Goal: Task Accomplishment & Management: Use online tool/utility

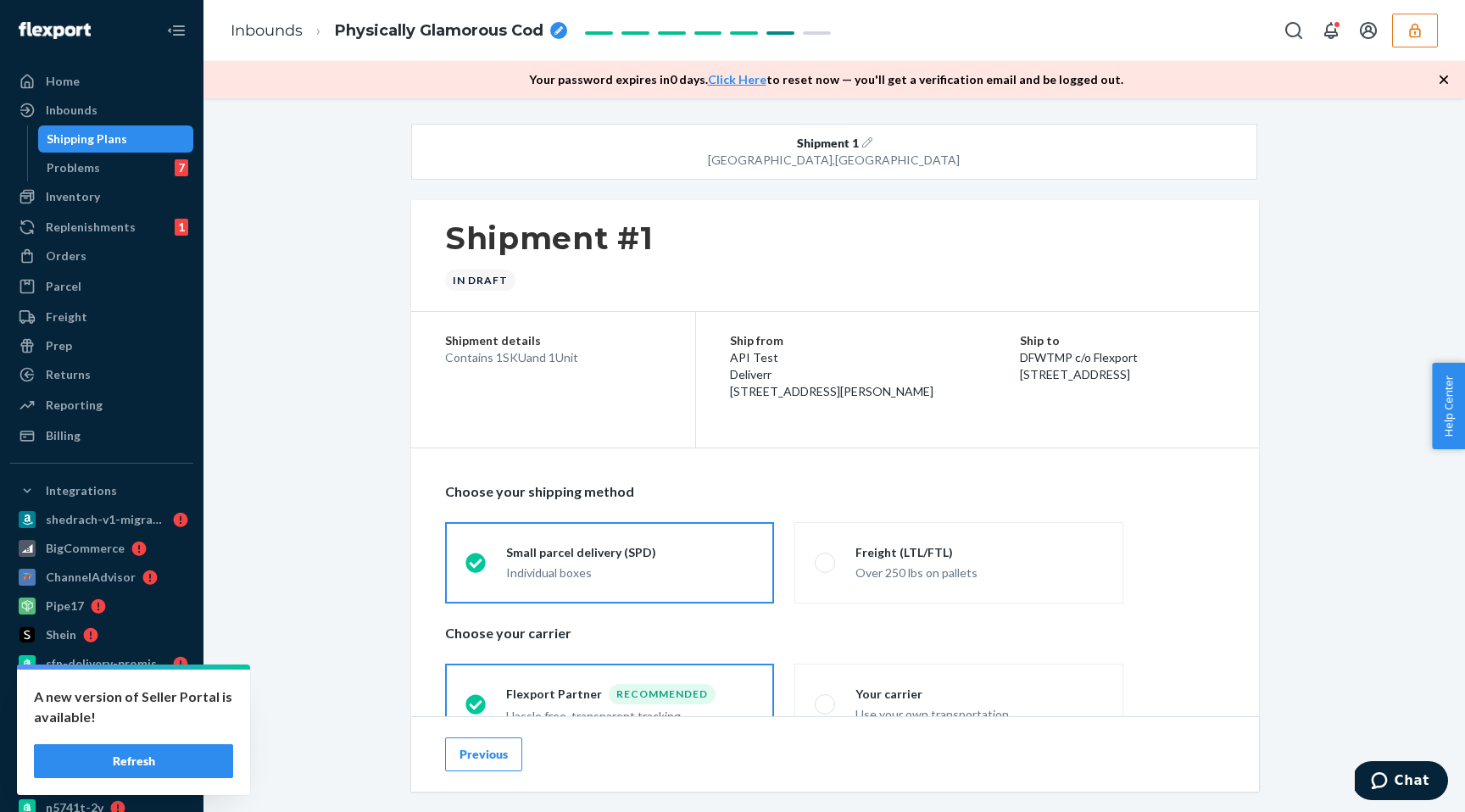
click at [1400, 34] on button "button" at bounding box center [1414, 31] width 45 height 34
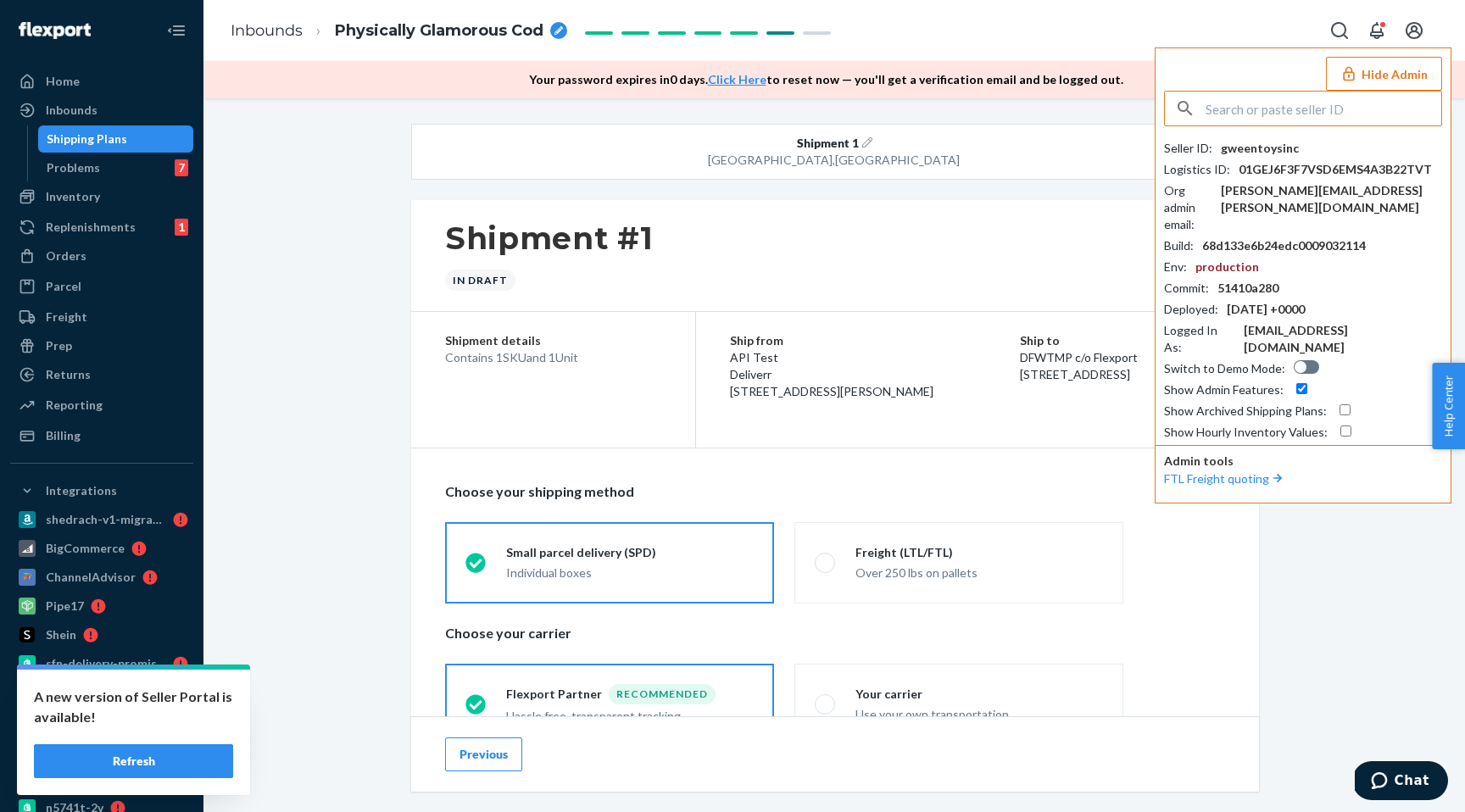
click at [1252, 152] on div "gweentoysinc" at bounding box center [1259, 148] width 78 height 17
click at [1305, 116] on input "text" at bounding box center [1323, 109] width 235 height 34
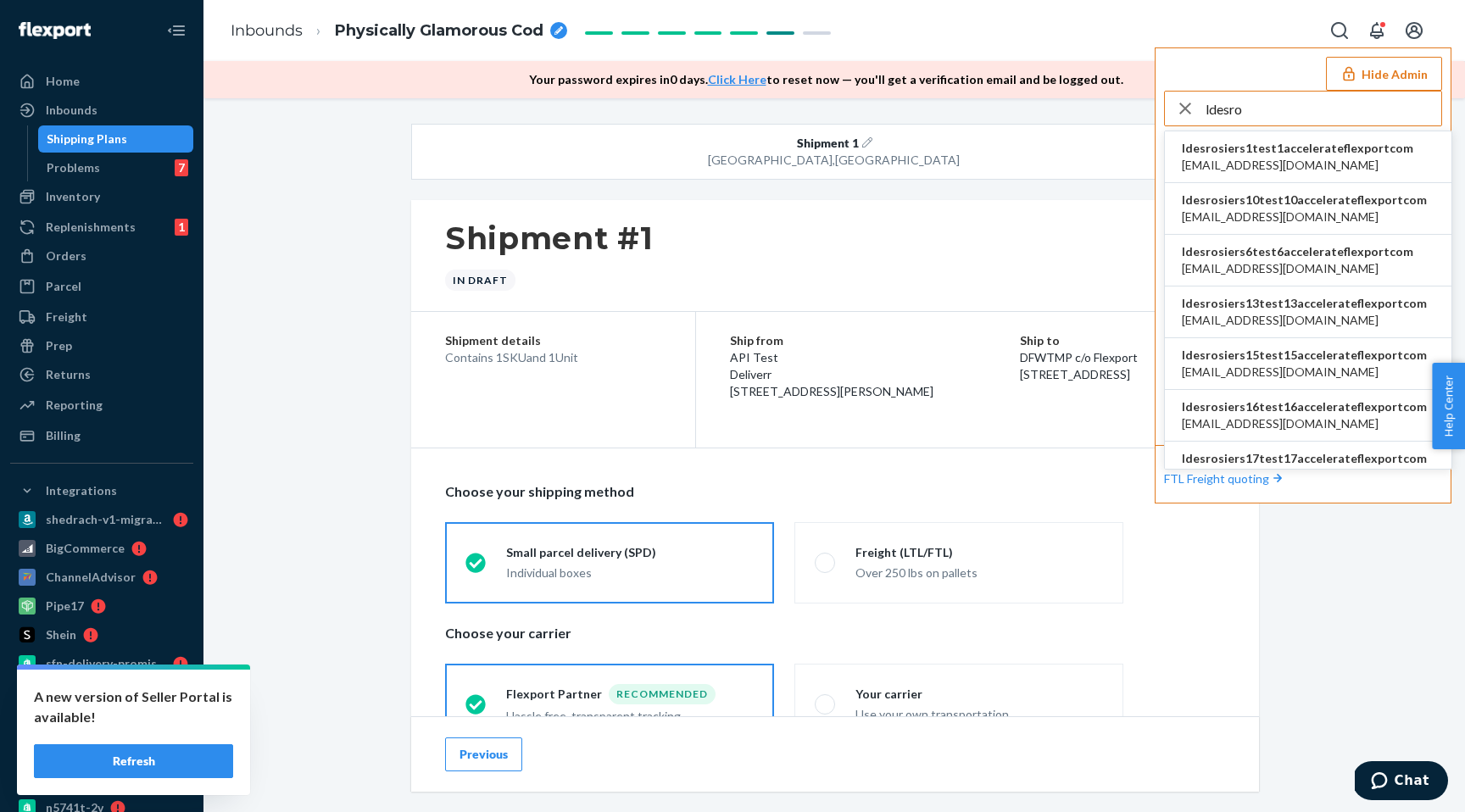
type input "ldesro"
copy span "ldesrosiers1test1accelerateflexportcom"
drag, startPoint x: 1182, startPoint y: 145, endPoint x: 1401, endPoint y: 147, distance: 219.0
click at [1401, 147] on li "ldesrosiers1test1accelerateflexportcom [EMAIL_ADDRESS][DOMAIN_NAME]" at bounding box center [1308, 157] width 287 height 51
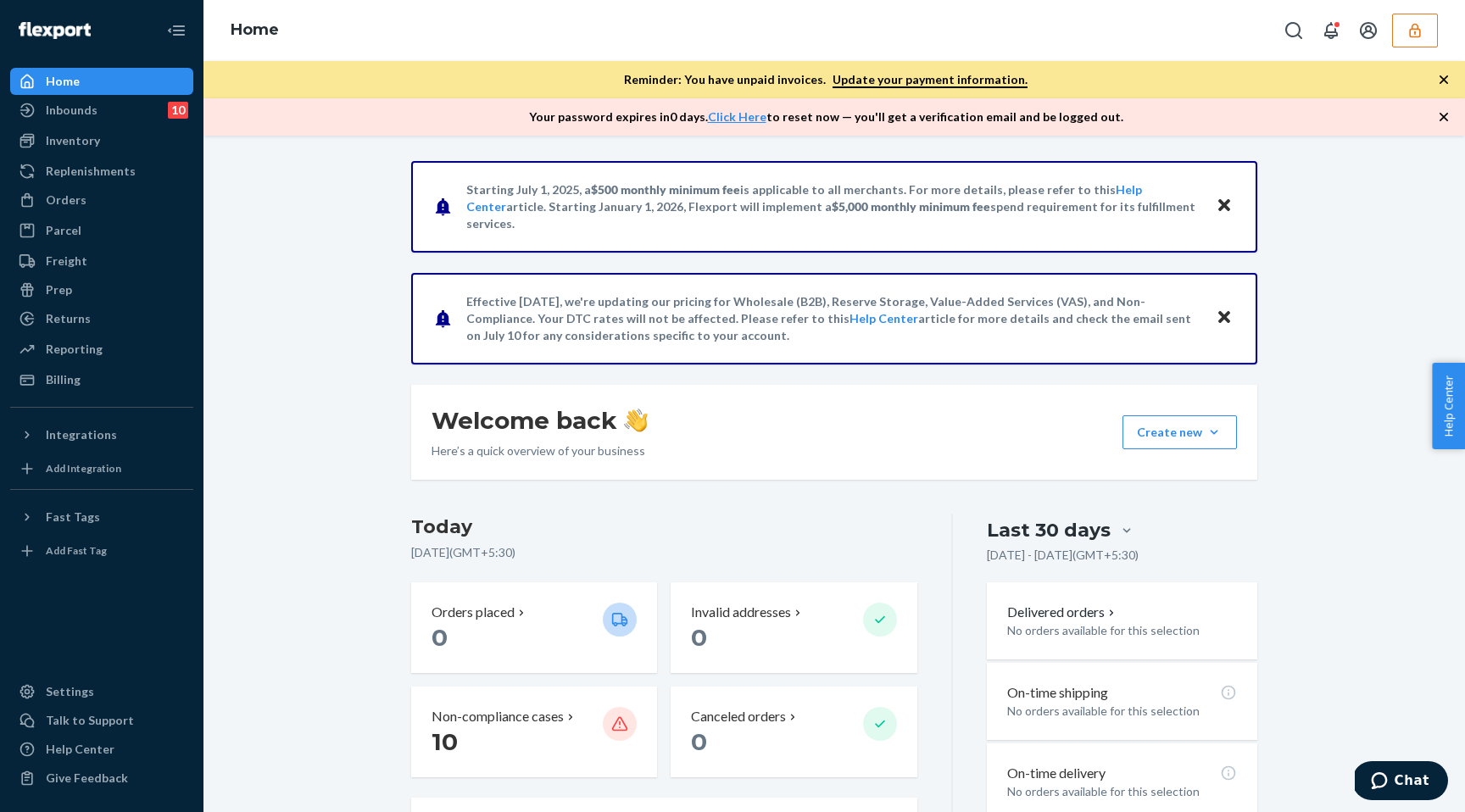
click at [1423, 30] on button "button" at bounding box center [1414, 31] width 45 height 34
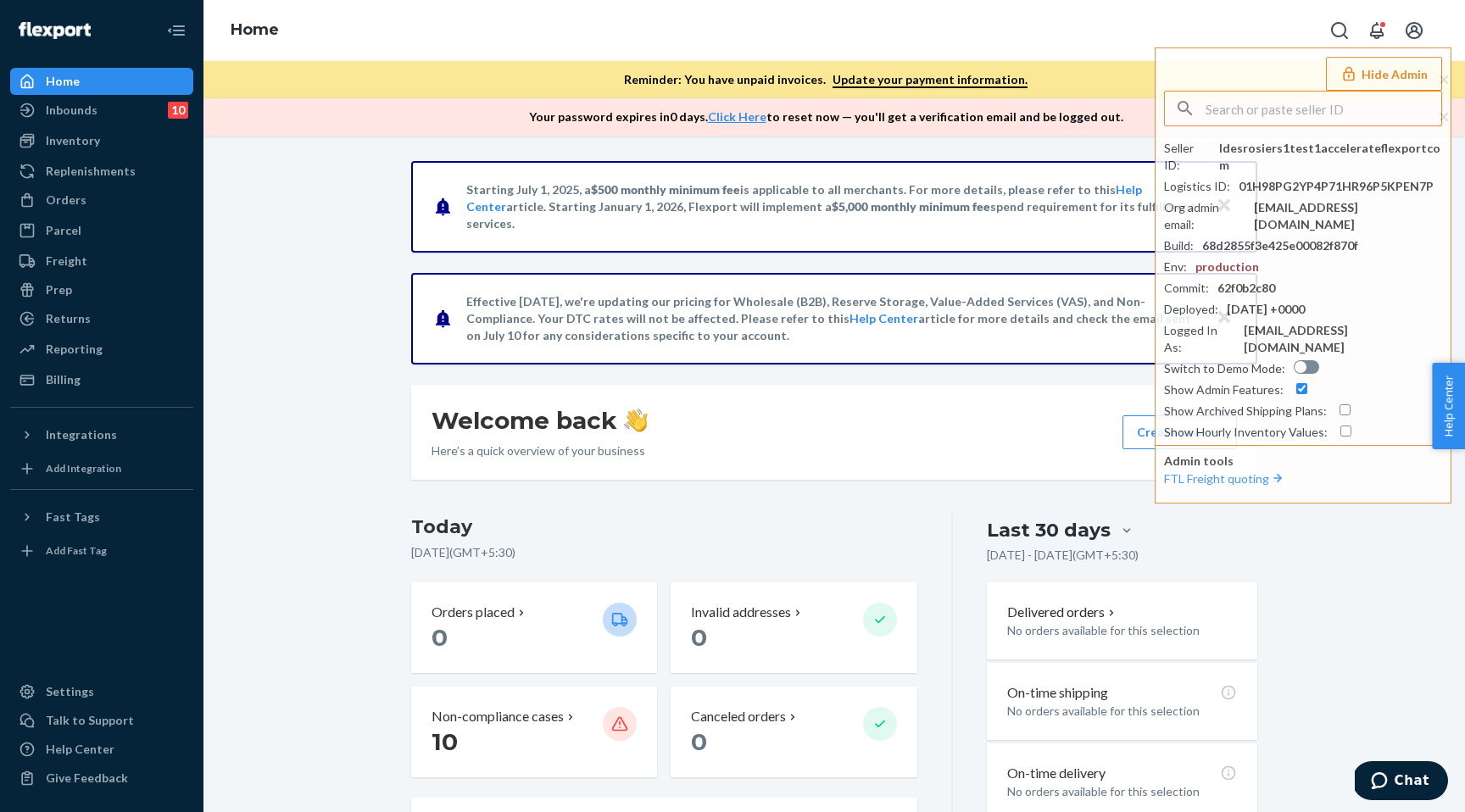
click at [1106, 34] on div "Home Hide Admin Seller ID : ldesrosiers1test1accelerateflexportcom Logistics ID…" at bounding box center [834, 30] width 1261 height 61
click at [116, 267] on div "Freight" at bounding box center [102, 261] width 180 height 24
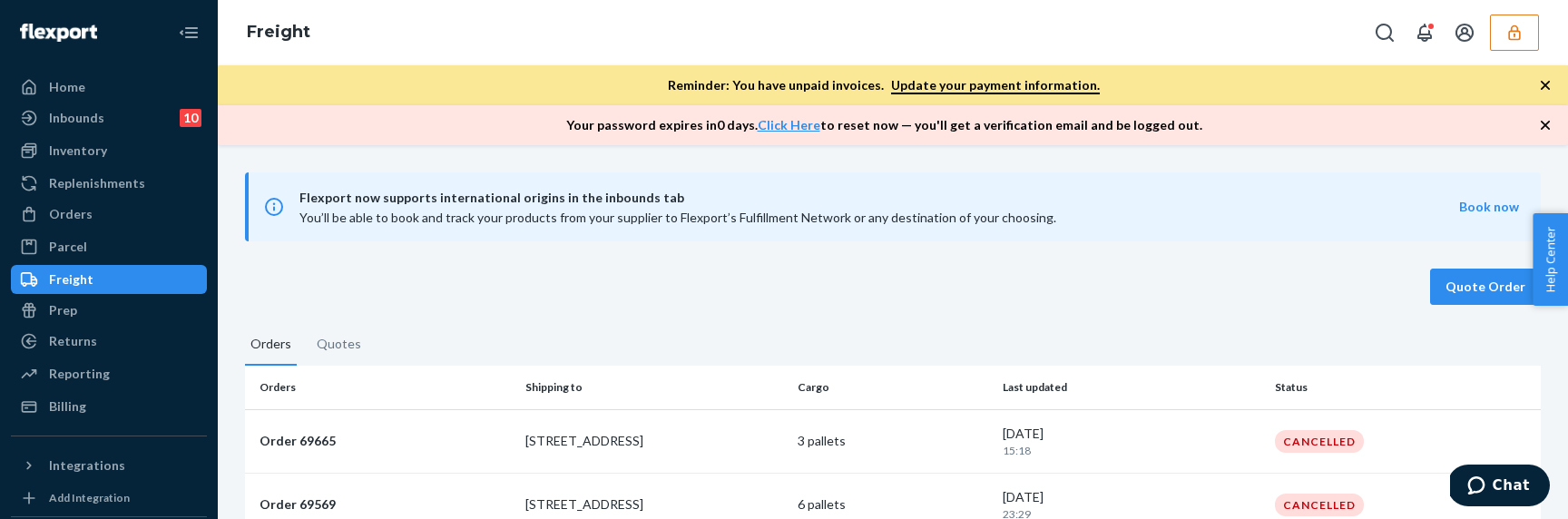
click at [343, 353] on button "Quotes" at bounding box center [339, 349] width 55 height 30
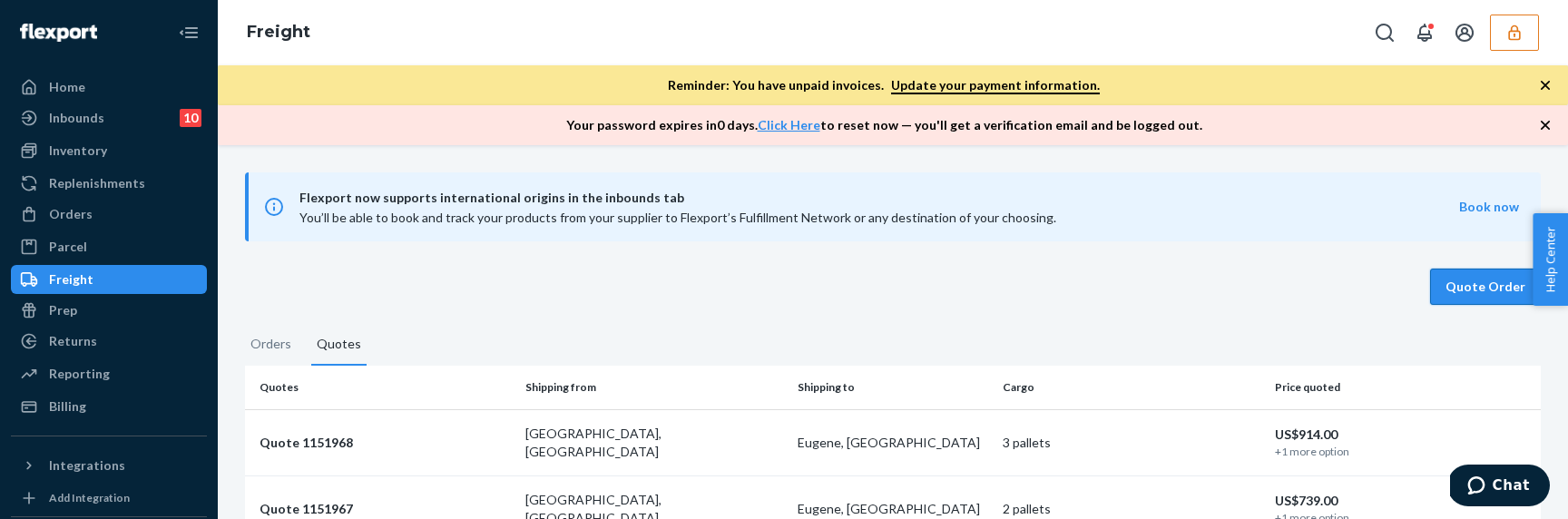
click at [1454, 291] on button "Quote Order" at bounding box center [1485, 287] width 111 height 37
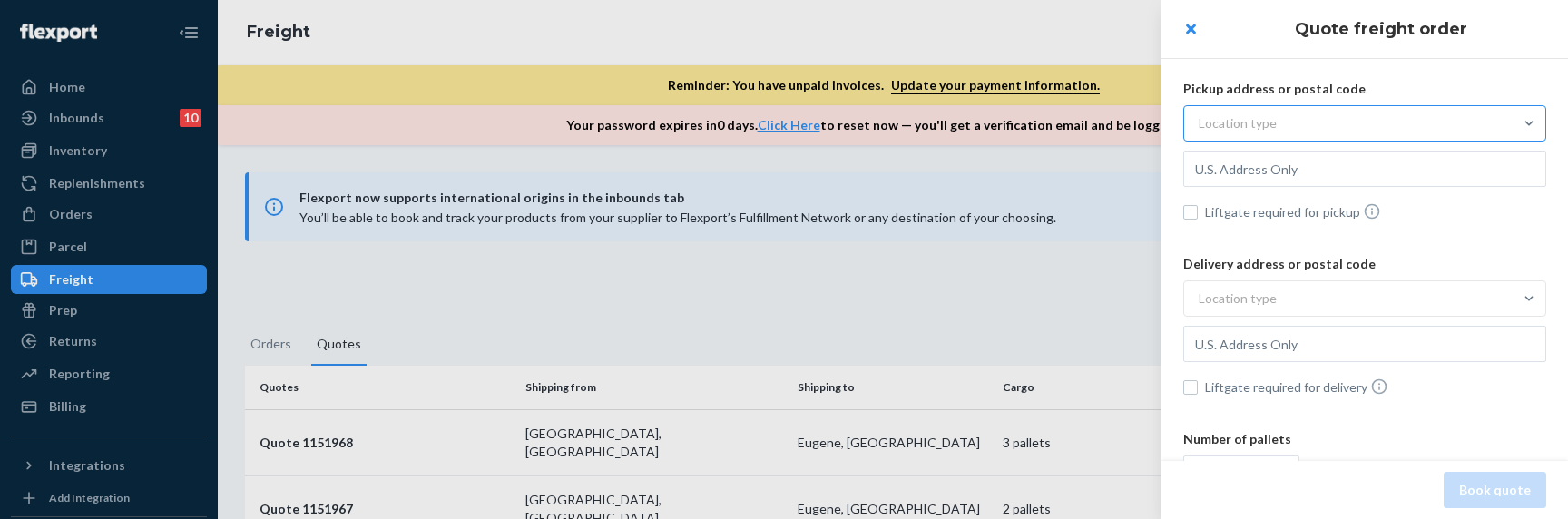
click at [1465, 121] on div "Location type" at bounding box center [1348, 124] width 329 height 33
click at [1108, 124] on input "Location type" at bounding box center [1108, 124] width 0 height 0
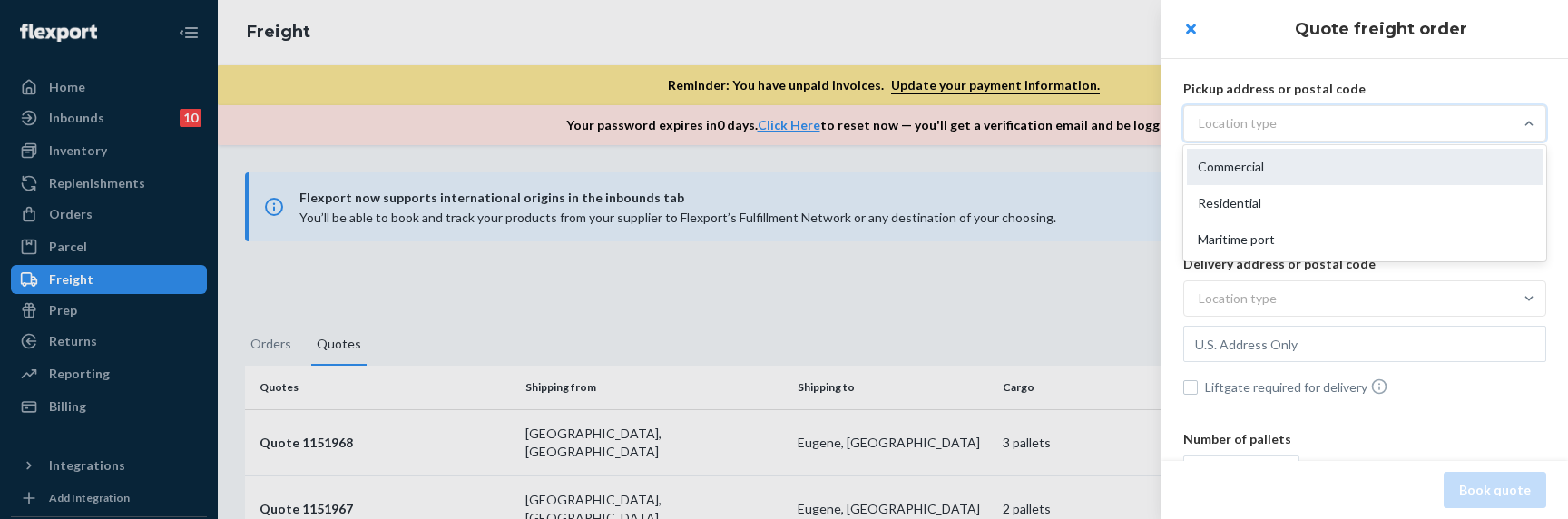
click at [1419, 152] on div "Commercial" at bounding box center [1365, 167] width 355 height 37
click at [1108, 124] on input "option Commercial focused, 1 of 3. 3 results available. Use Up and Down to choo…" at bounding box center [1108, 124] width 0 height 0
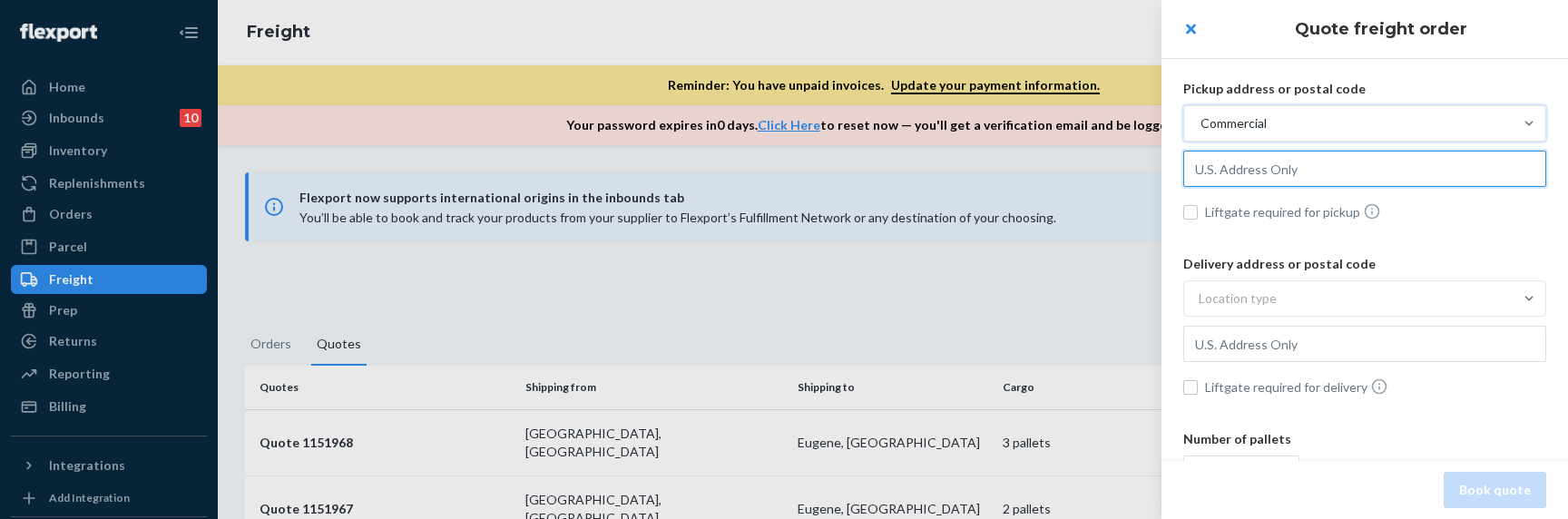
click at [1356, 179] on input "text" at bounding box center [1365, 168] width 363 height 37
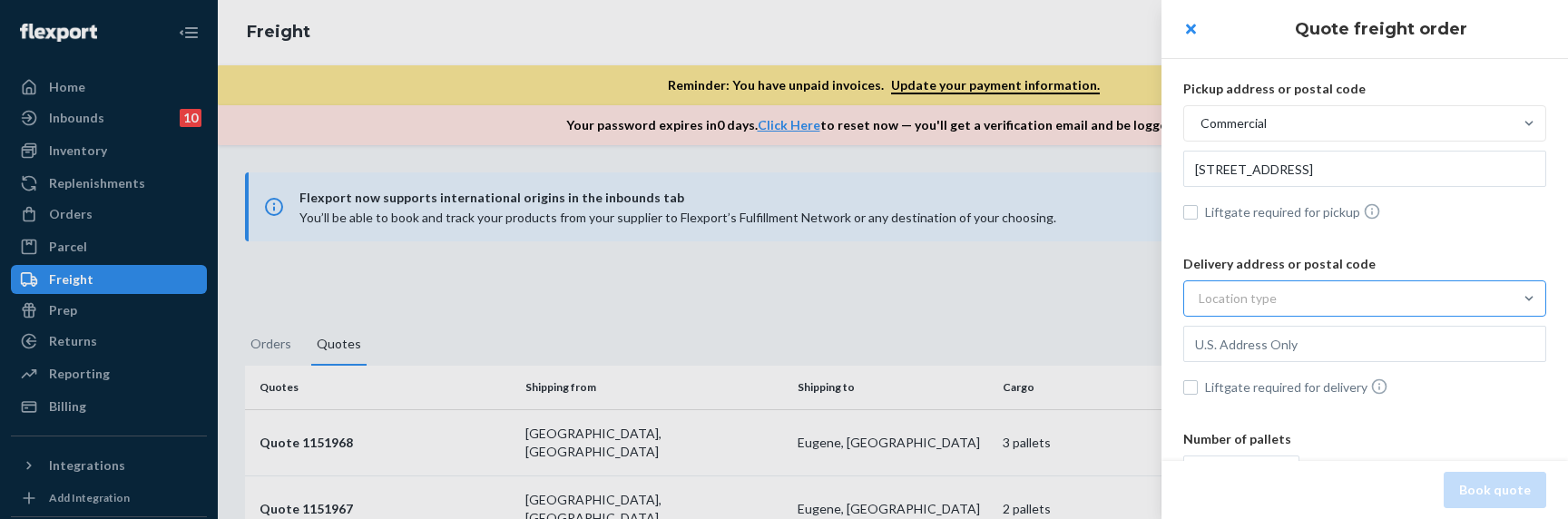
type input "1906 1st St, Los Angeles, CA, 90033, US"
click at [1322, 309] on div "Location type" at bounding box center [1348, 298] width 329 height 33
click at [1108, 298] on input "Location type" at bounding box center [1108, 298] width 0 height 0
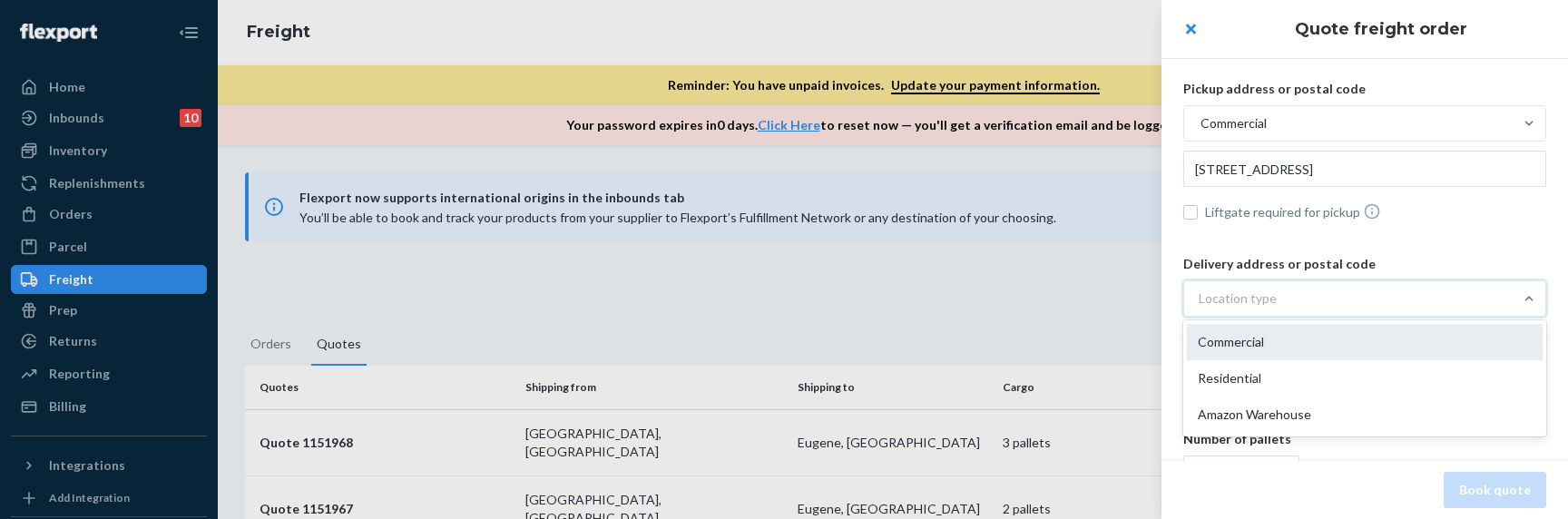
click at [1305, 348] on div "Commercial" at bounding box center [1365, 342] width 355 height 37
click at [1108, 298] on input "option Commercial focused, 1 of 3. 3 results available. Use Up and Down to choo…" at bounding box center [1108, 298] width 0 height 0
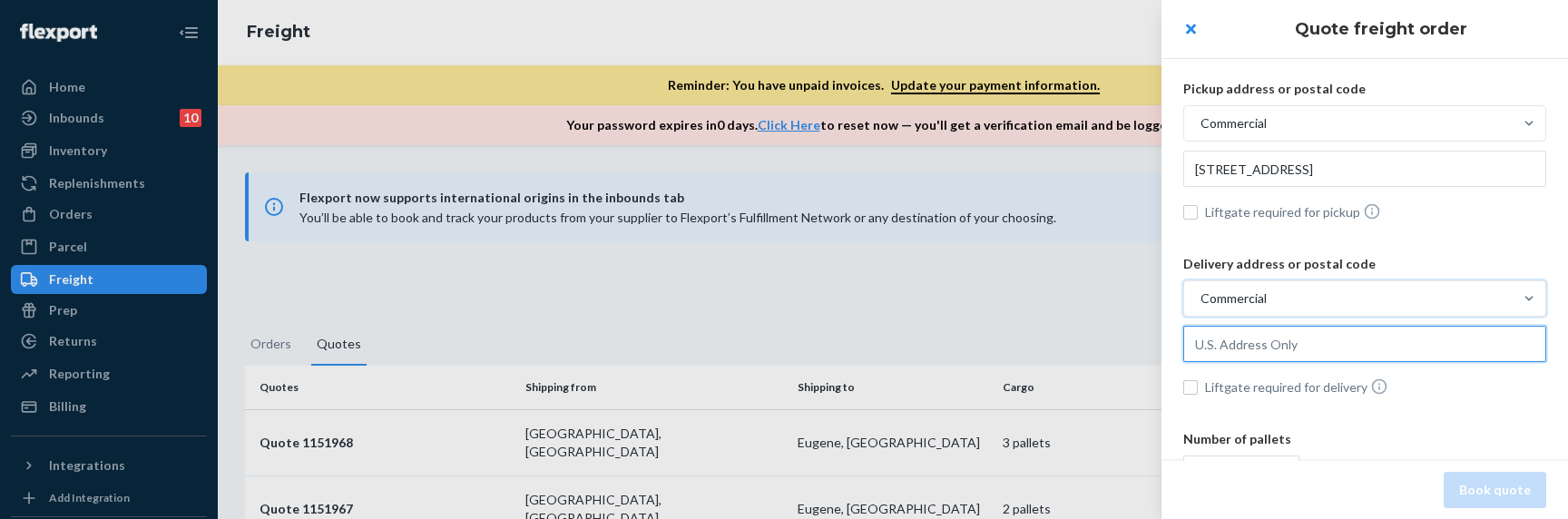
click at [1275, 356] on input "text" at bounding box center [1365, 344] width 363 height 37
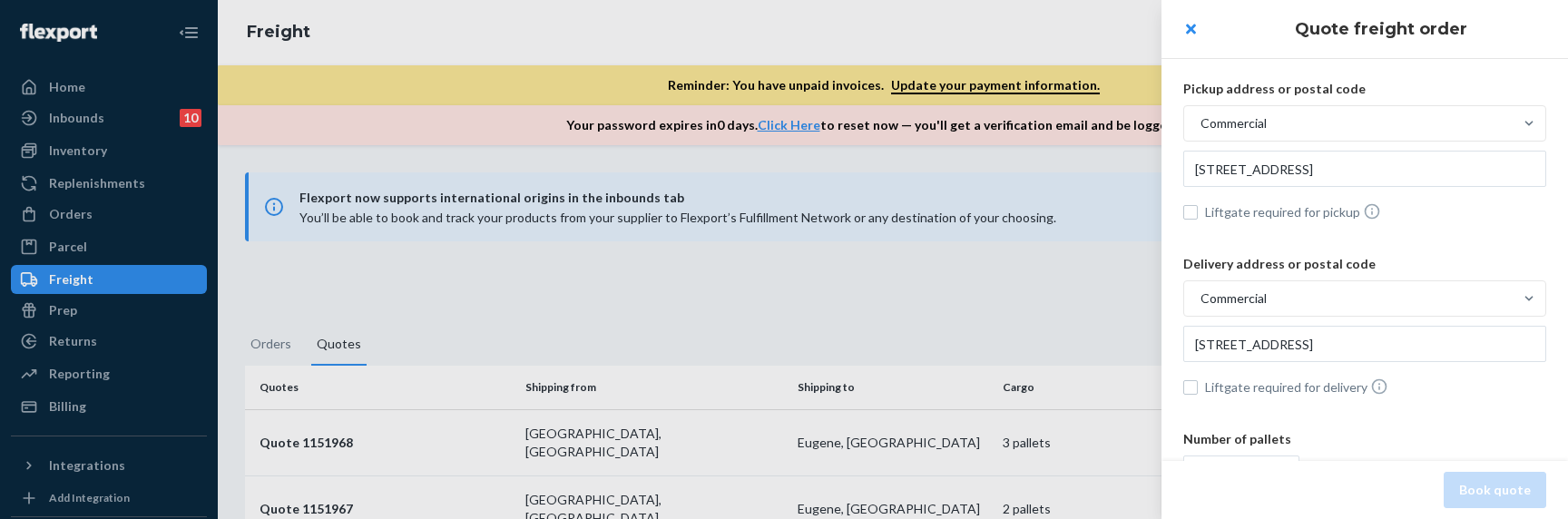
type input "296 E 5th Ave, Eugene, OR, 97401, US"
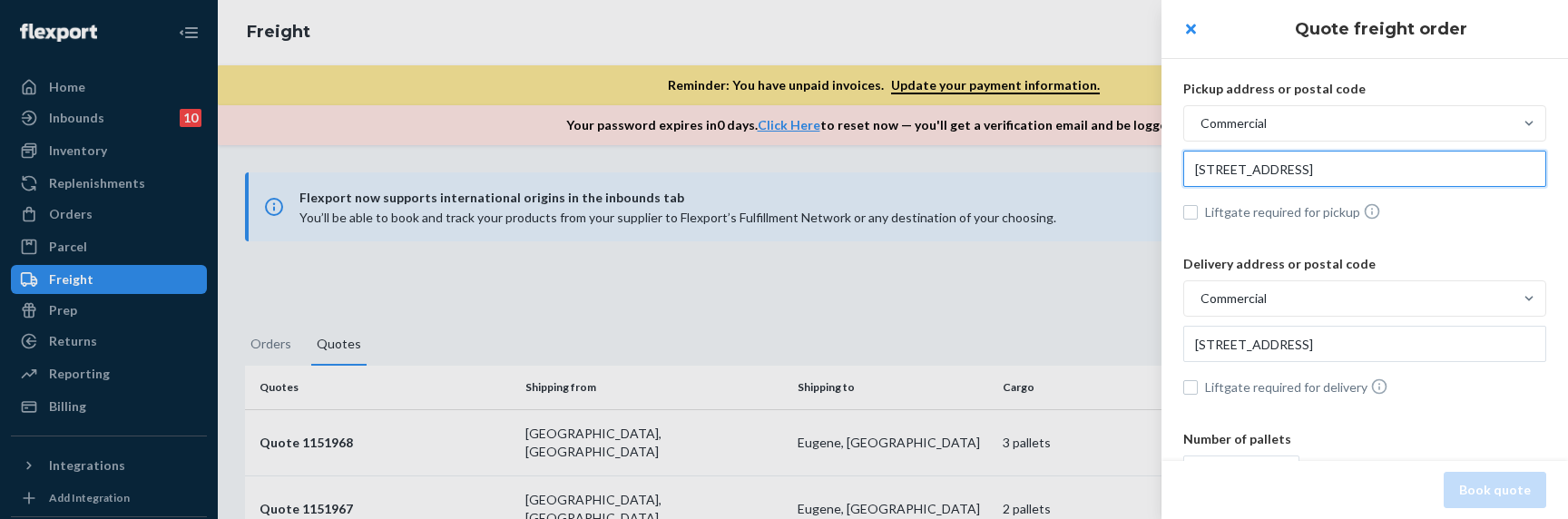
click at [1405, 181] on input "1906 1st St, Los Angeles, CA, 90033, US" at bounding box center [1365, 168] width 363 height 37
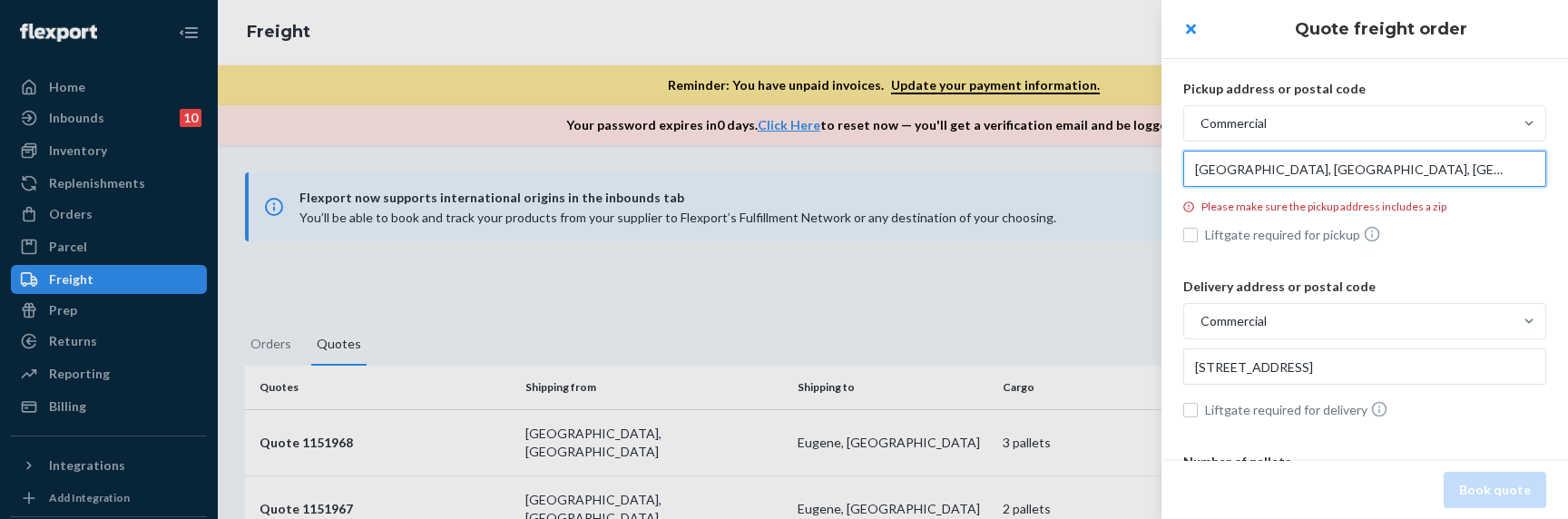
click at [1356, 169] on input "NE 1st St, Bellevue, WA, US" at bounding box center [1365, 168] width 363 height 37
click at [1371, 168] on input "NE 1st St, Bellevue, WA, US" at bounding box center [1365, 168] width 363 height 37
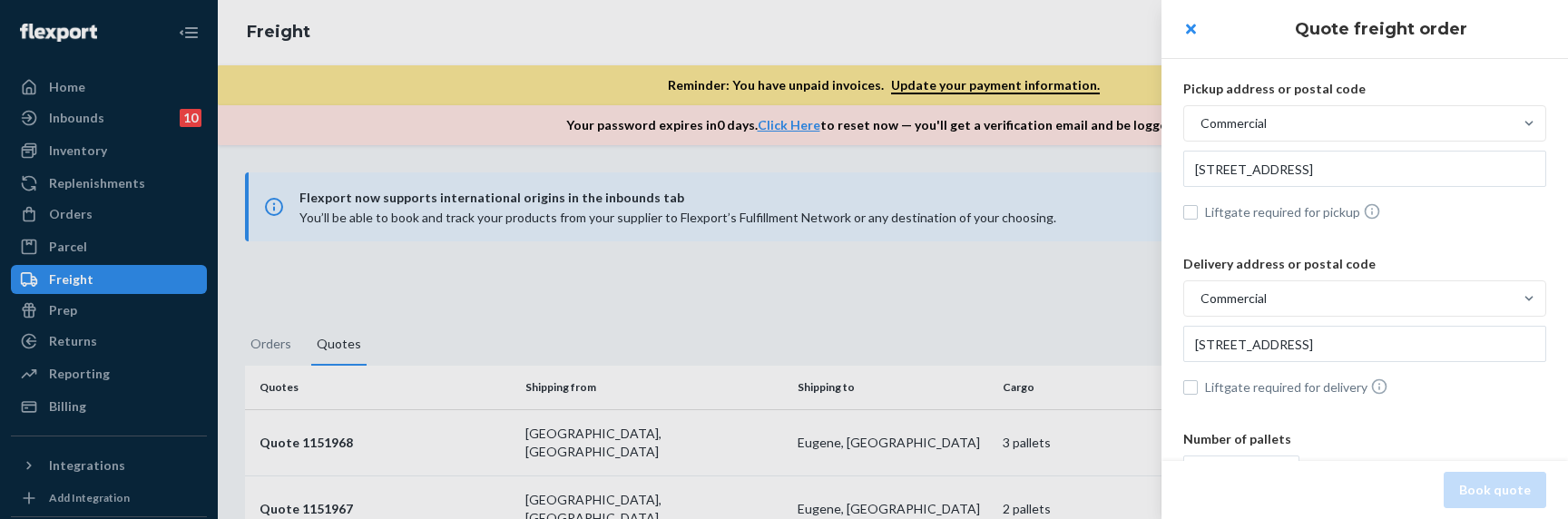
type input "3255 160th Ave SE, Building 10, Floor 2, Bellevue, WA, 98008, US"
click at [1314, 352] on input "296 E 5th Ave, Eugene, OR, 97401, US" at bounding box center [1365, 344] width 363 height 37
type input "Miami, FL, US"
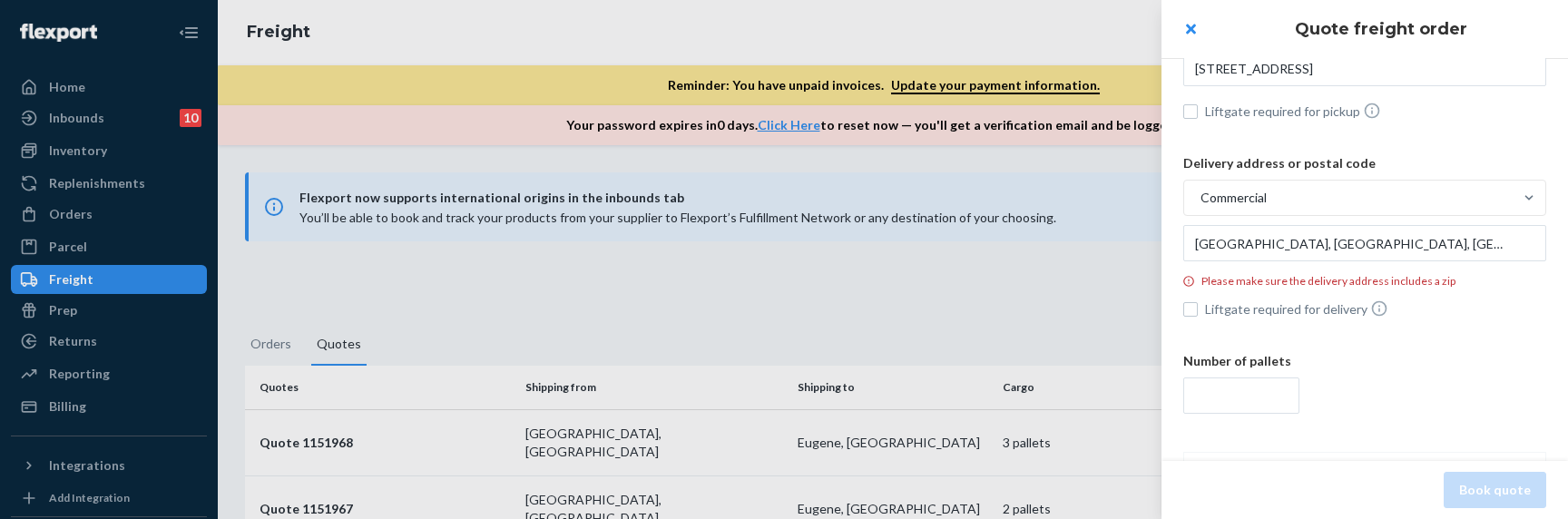
scroll to position [115, 0]
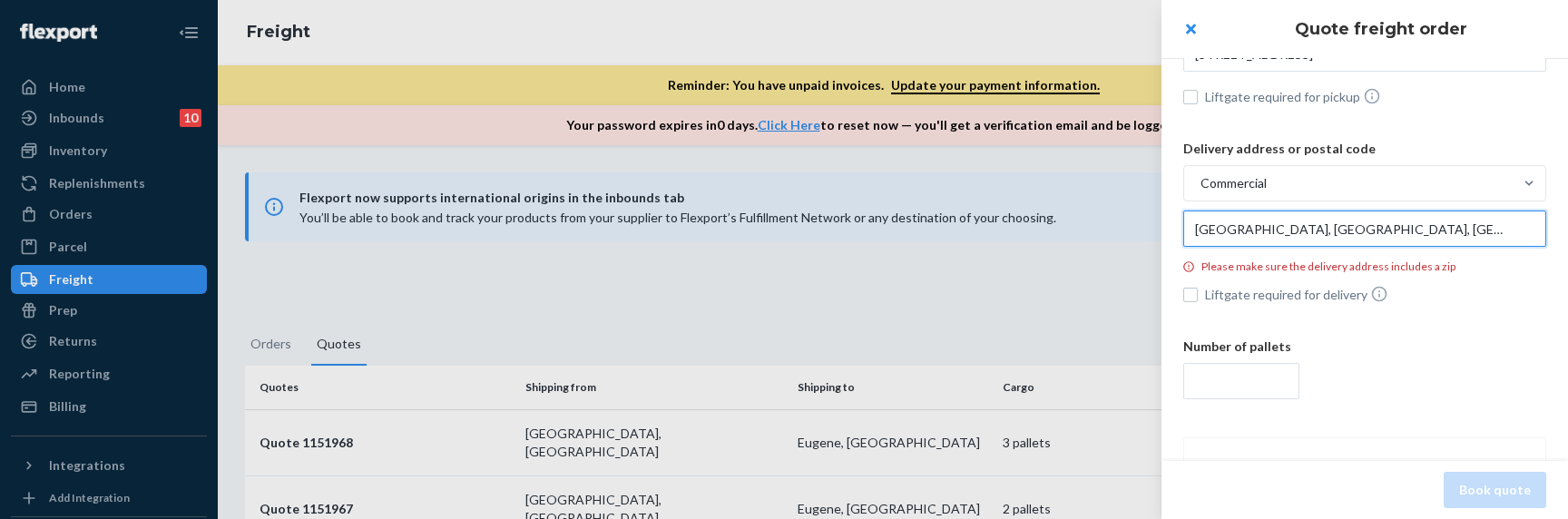
click at [1345, 237] on input "Miami, FL, US" at bounding box center [1365, 229] width 363 height 37
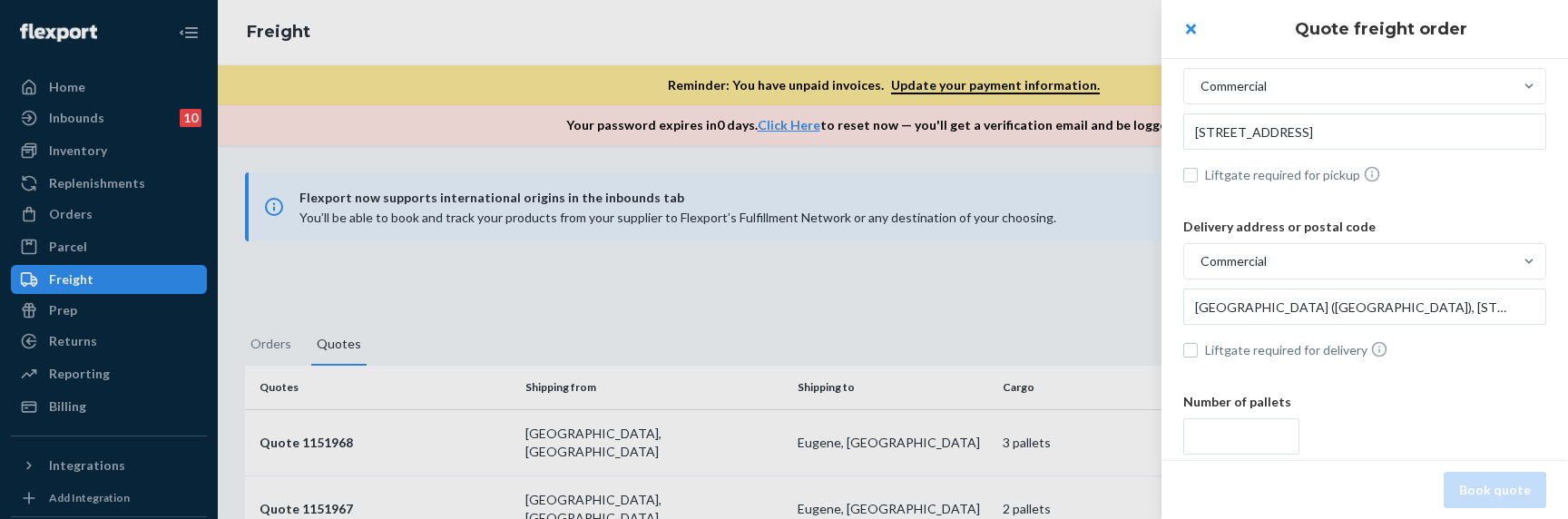
scroll to position [0, 0]
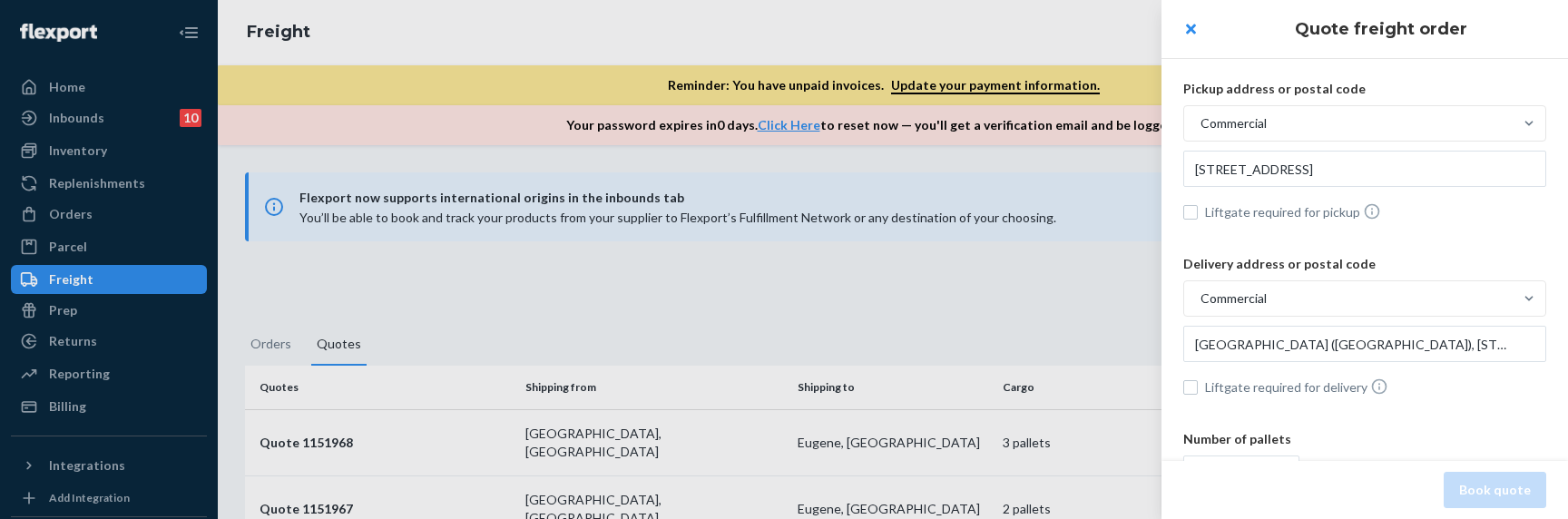
type input "2100 NW 42nd Ave, Miami, FL, 33142, US"
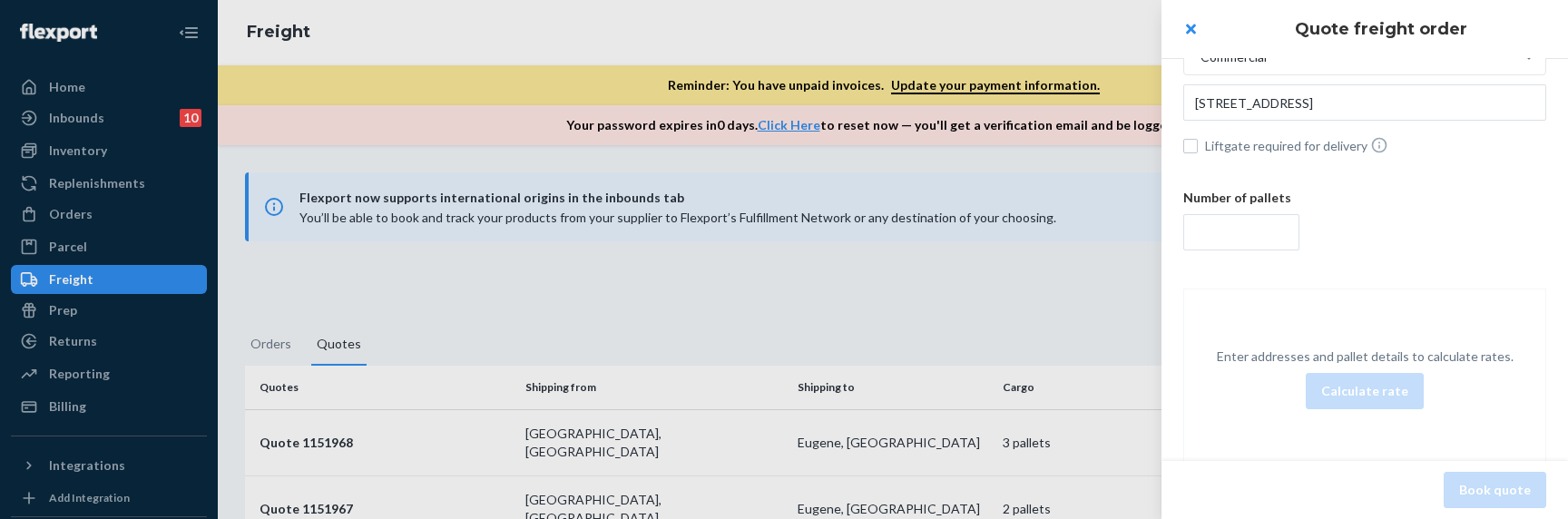
scroll to position [274, 0]
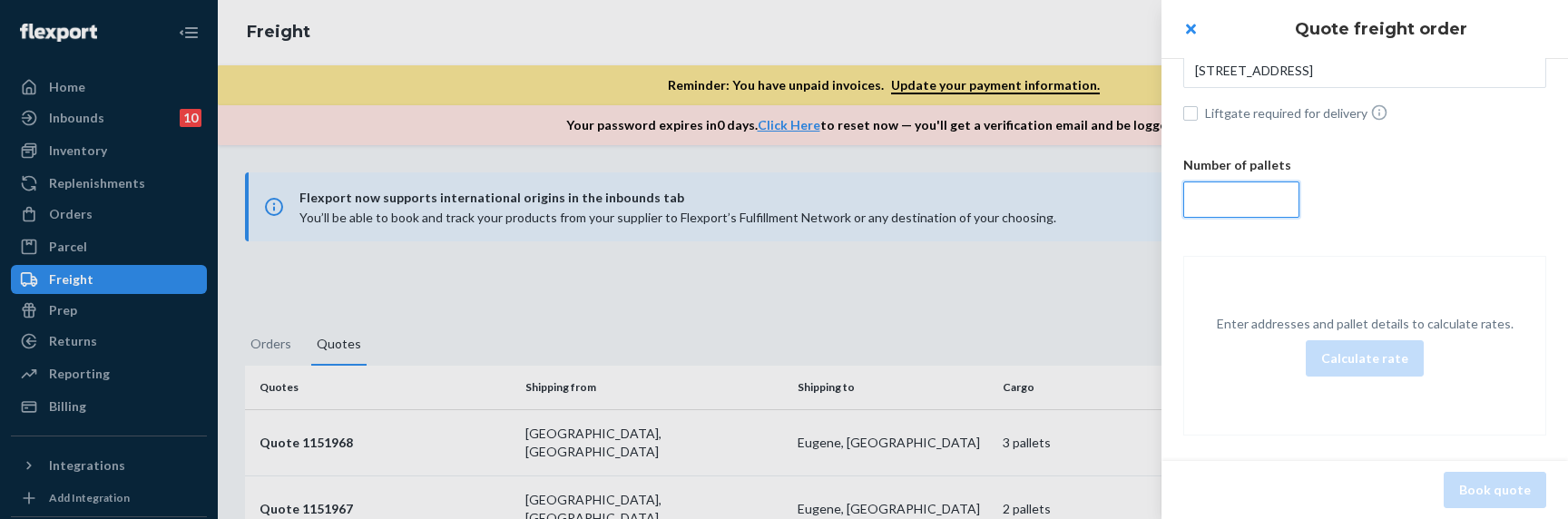
click at [1273, 200] on input "number" at bounding box center [1241, 200] width 116 height 37
type input "5"
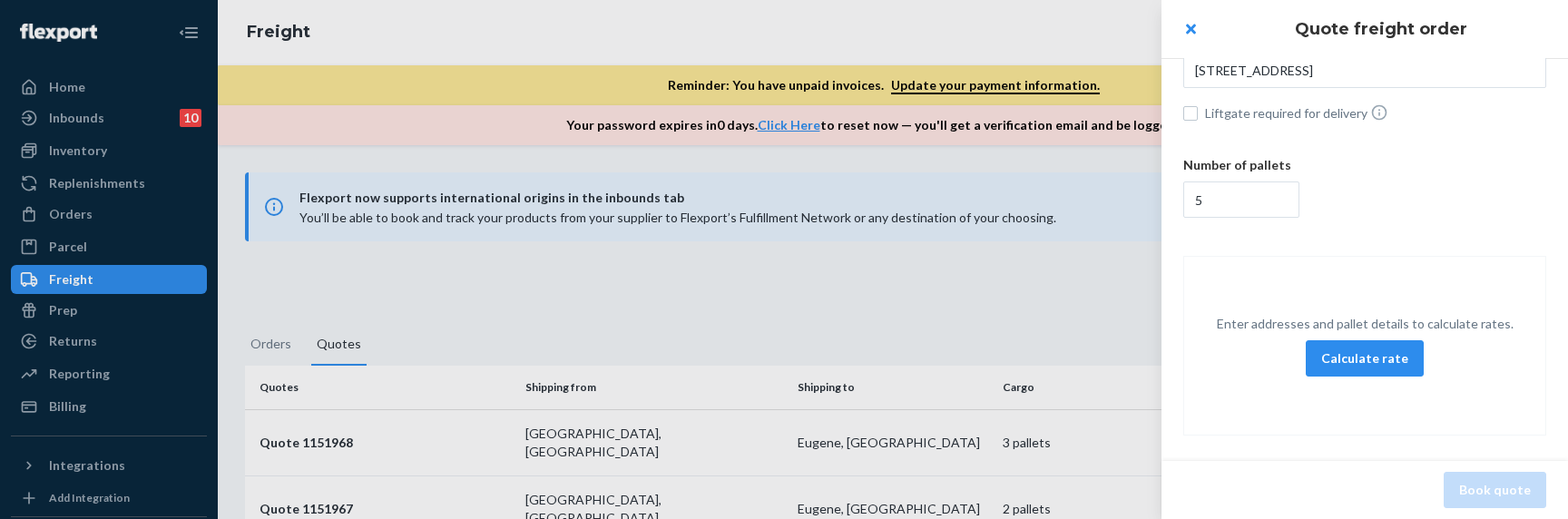
click at [1377, 109] on icon at bounding box center [1379, 113] width 18 height 18
click at [1198, 109] on input "Liftgate required for delivery" at bounding box center [1191, 114] width 15 height 15
click at [1377, 109] on icon at bounding box center [1379, 113] width 18 height 18
click at [1198, 109] on input "Liftgate required for delivery" at bounding box center [1191, 114] width 15 height 15
checkbox input "false"
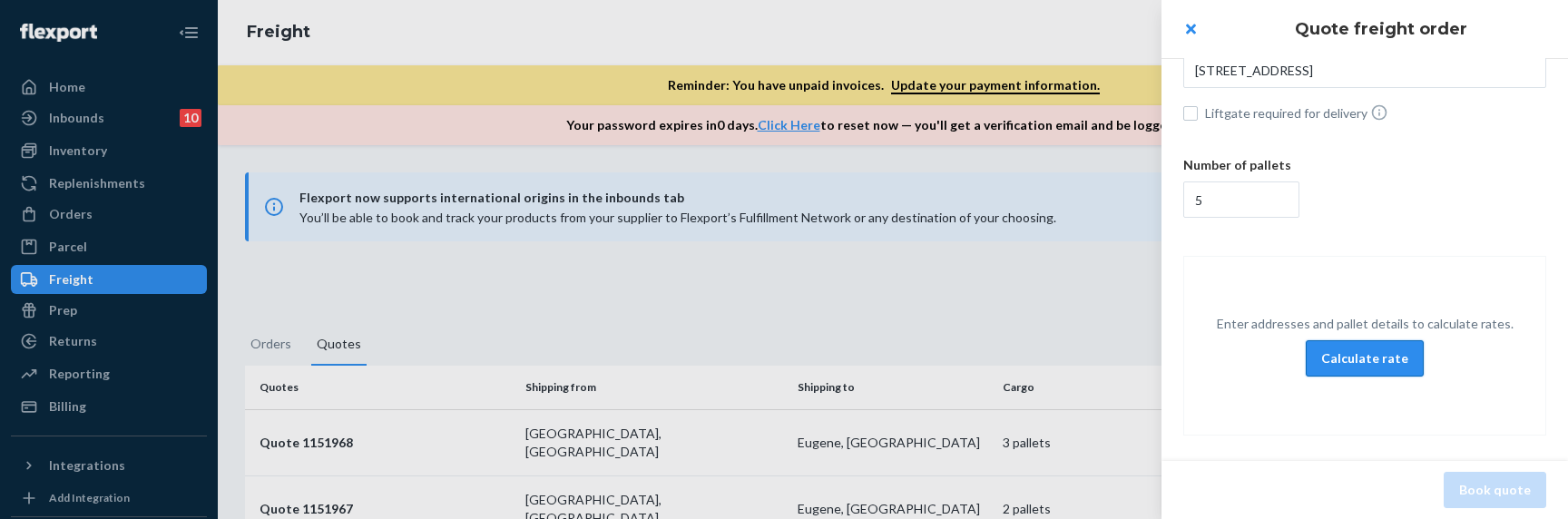
click at [1341, 355] on button "Calculate rate" at bounding box center [1364, 358] width 118 height 37
